Goal: Download file/media

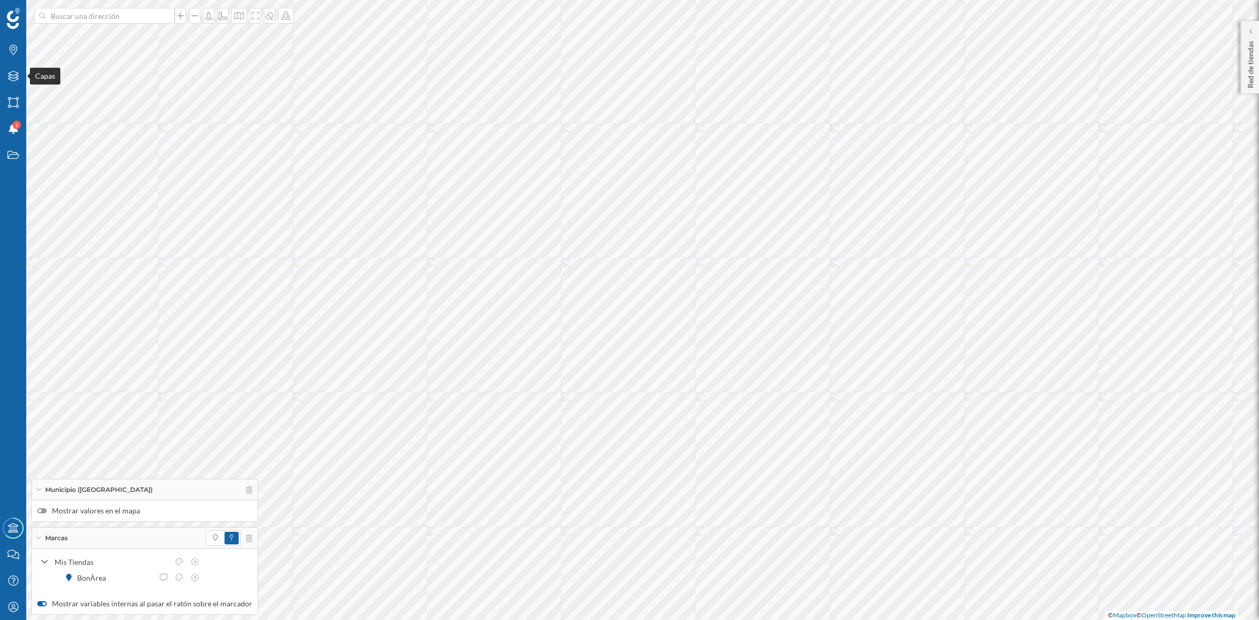
click at [6, 71] on div "Capas" at bounding box center [13, 76] width 26 height 26
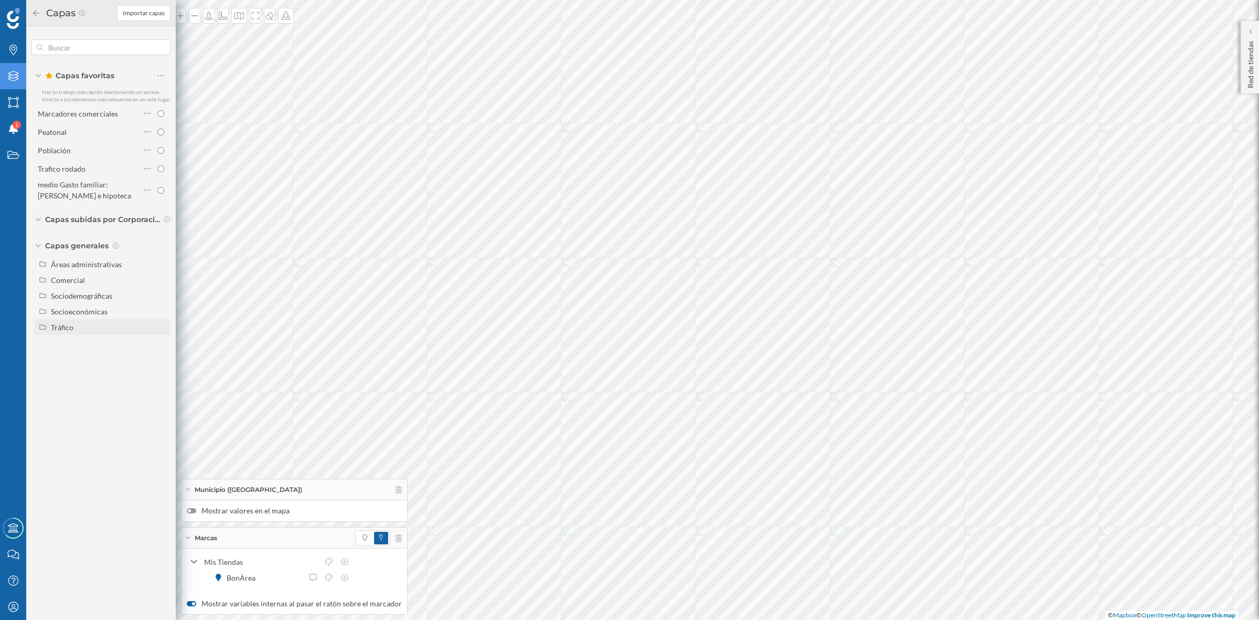
click at [65, 323] on div "Tráfico" at bounding box center [62, 327] width 23 height 9
click at [163, 357] on input "Peatonal" at bounding box center [163, 358] width 7 height 7
radio input "true"
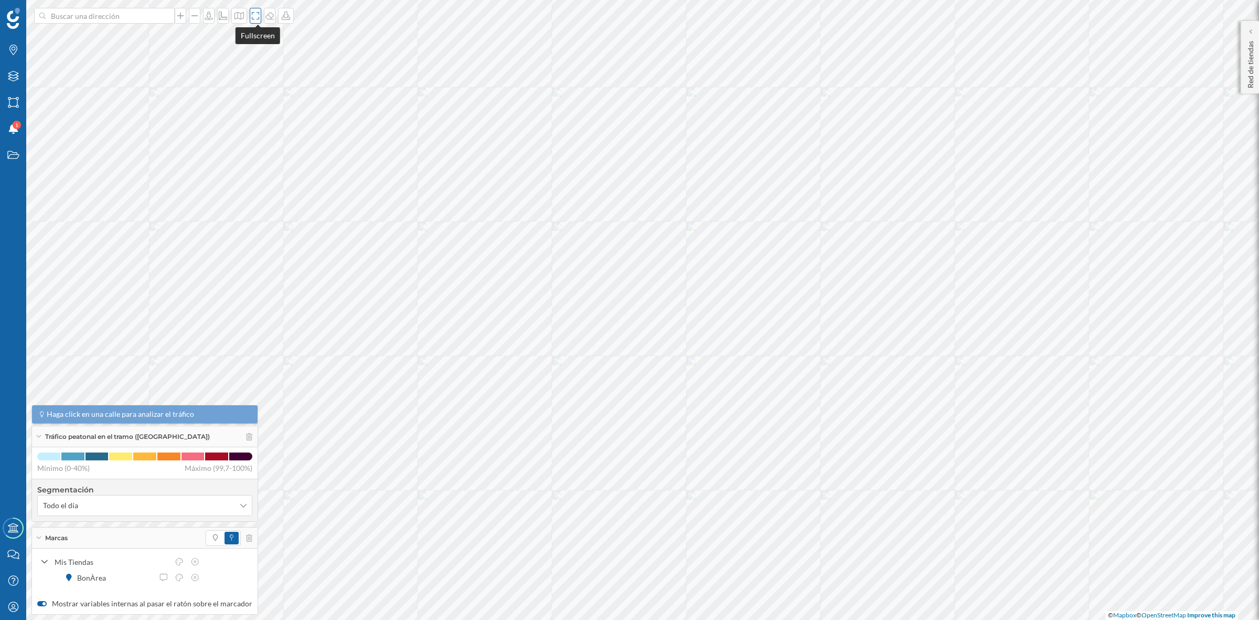
click at [260, 17] on icon at bounding box center [255, 16] width 10 height 8
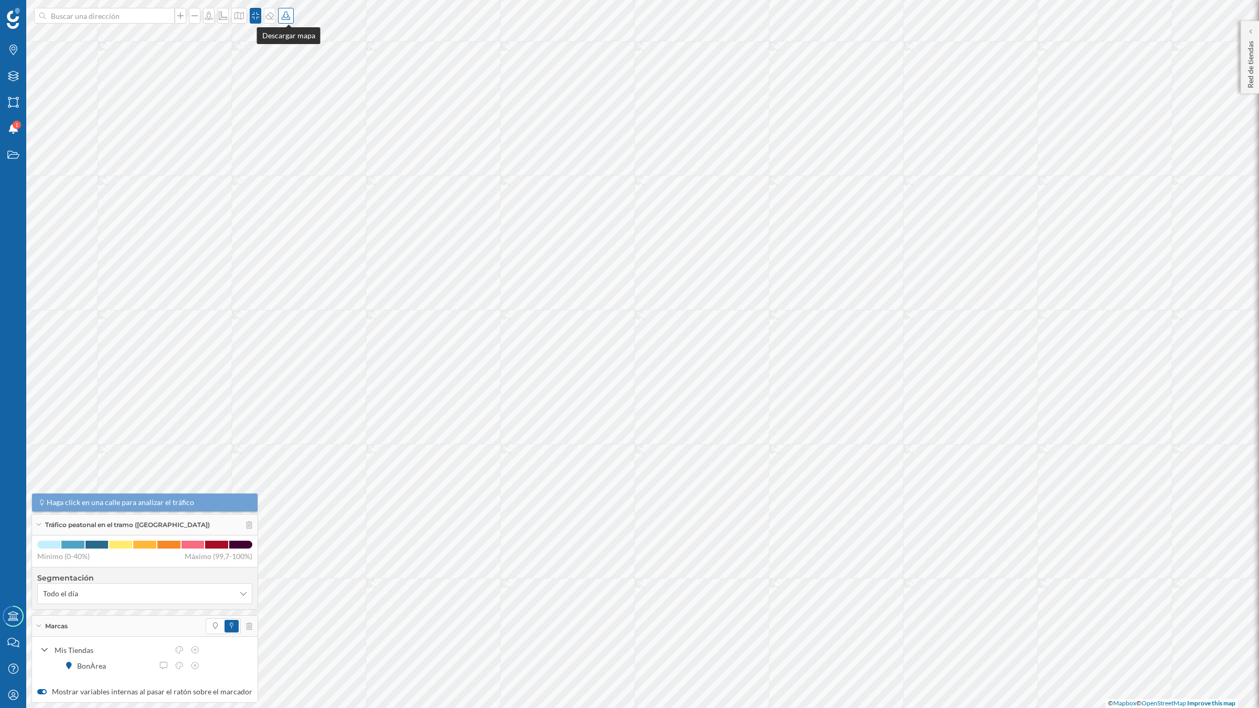
click at [286, 17] on icon at bounding box center [286, 16] width 8 height 8
click at [324, 79] on div "Descargar sin leyenda" at bounding box center [323, 76] width 74 height 11
click at [246, 524] on icon at bounding box center [249, 524] width 6 height 7
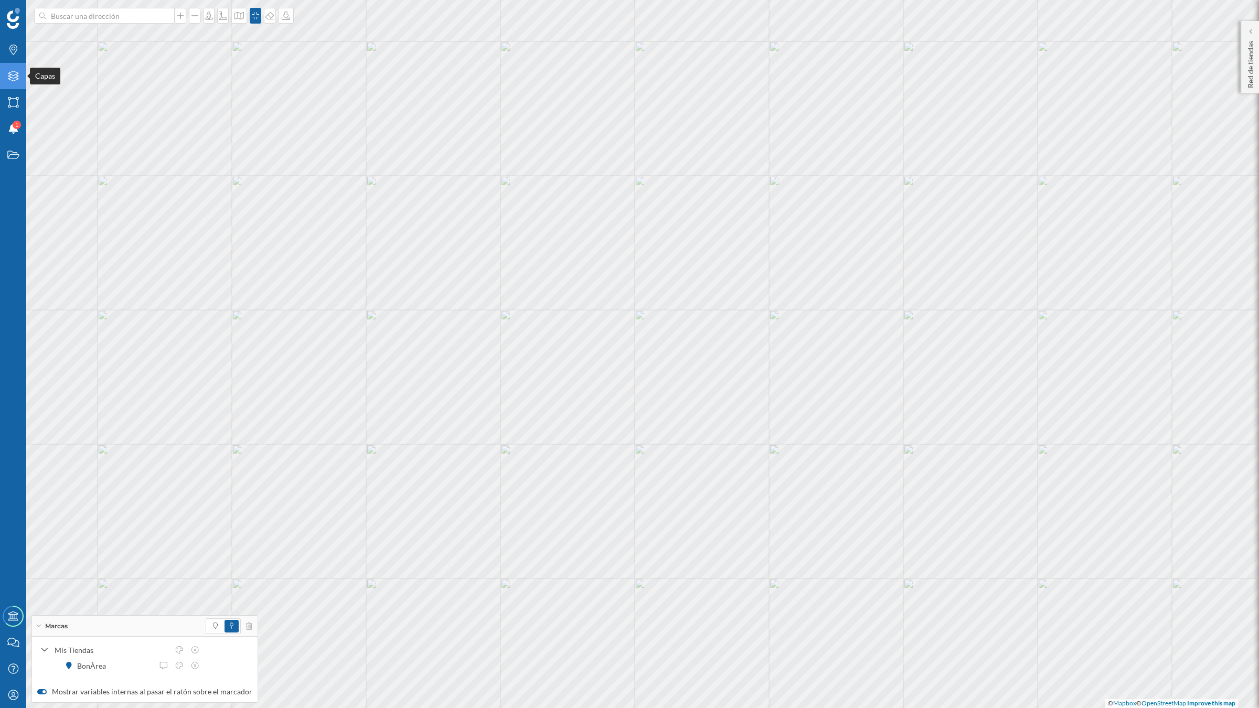
click at [9, 79] on icon at bounding box center [13, 76] width 10 height 10
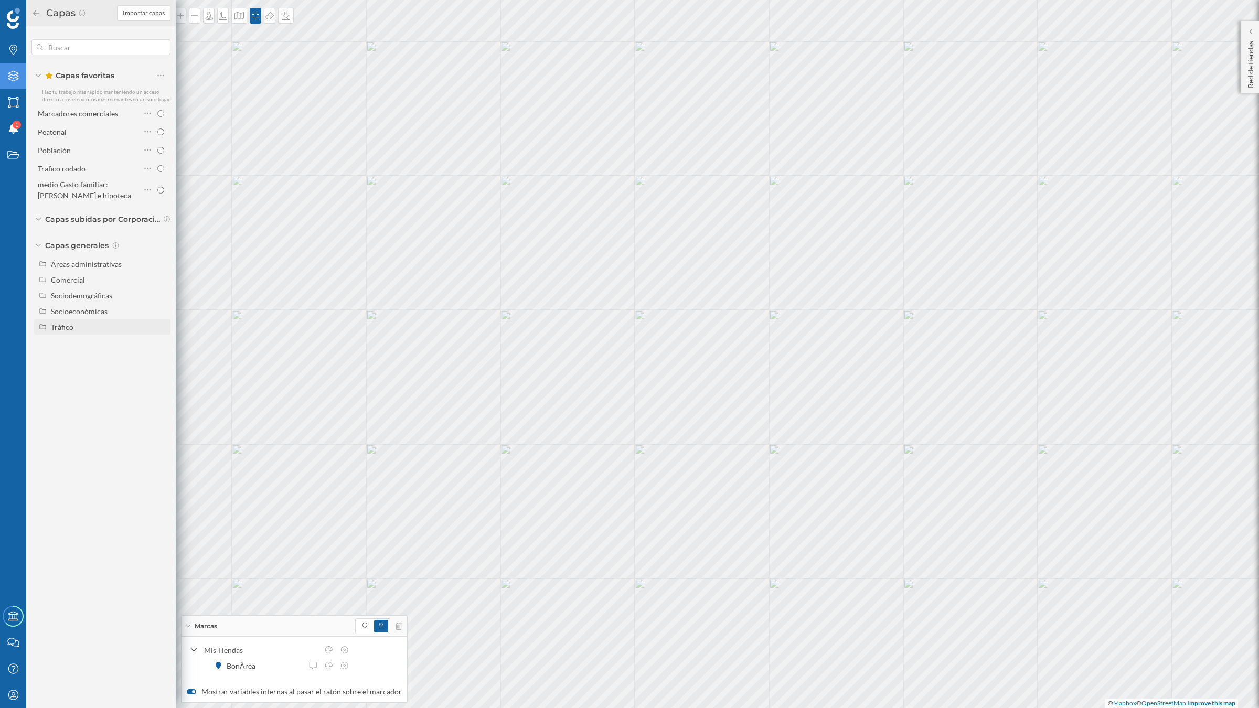
click at [83, 328] on div "Tráfico" at bounding box center [109, 327] width 116 height 11
click at [163, 339] on input "Tráfico rodado" at bounding box center [163, 342] width 7 height 7
radio input "true"
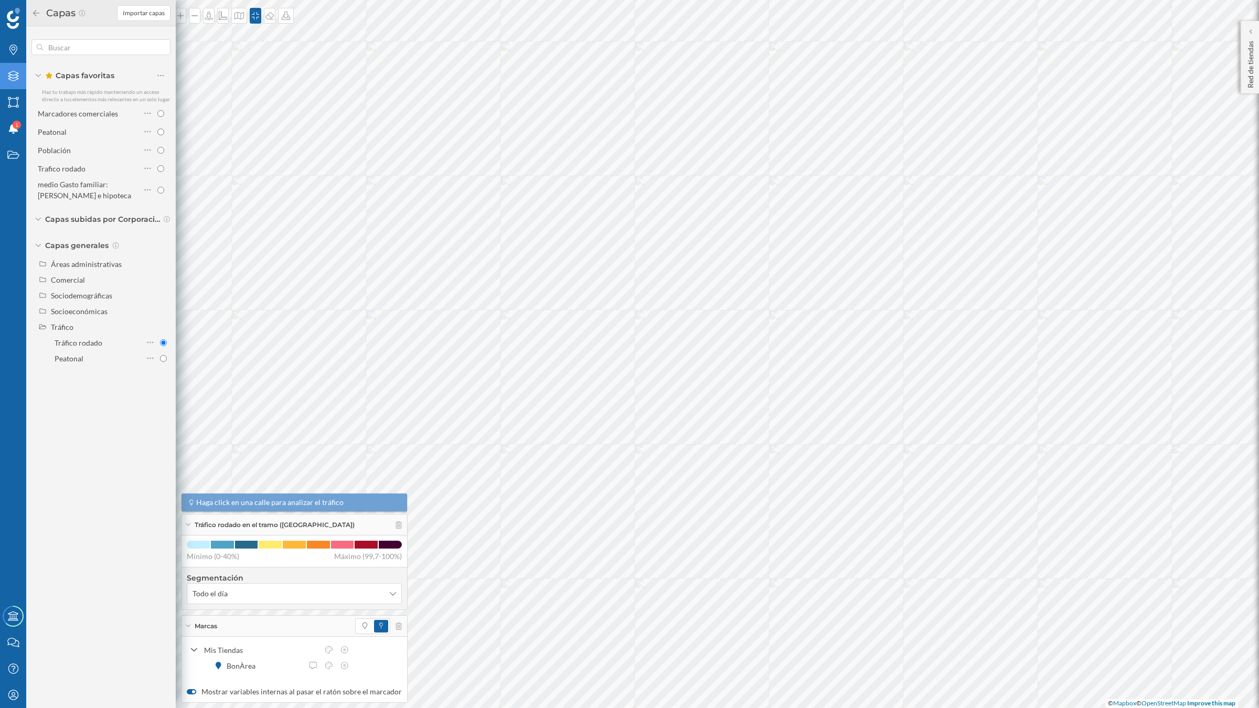
click at [36, 11] on icon at bounding box center [35, 12] width 9 height 7
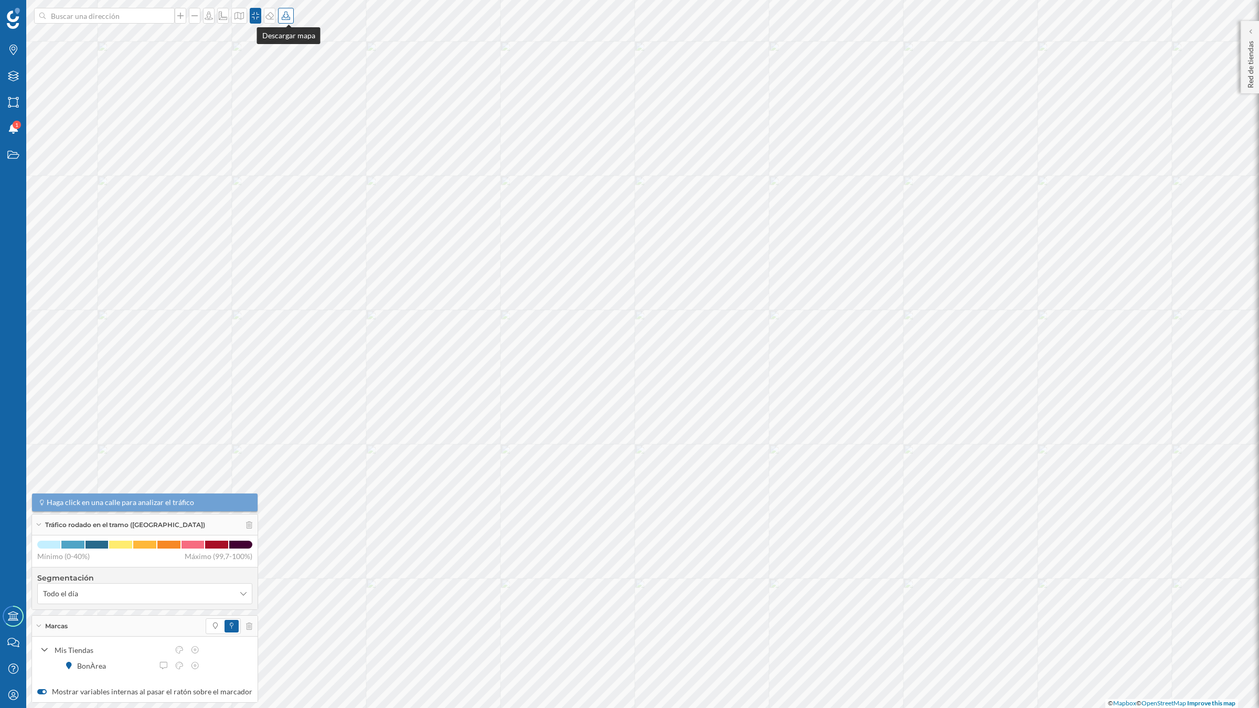
click at [291, 18] on icon at bounding box center [286, 16] width 10 height 8
click at [302, 74] on div "Descargar sin leyenda" at bounding box center [323, 76] width 74 height 11
